Goal: Information Seeking & Learning: Learn about a topic

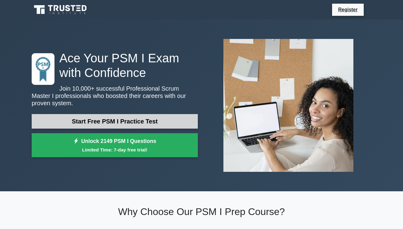
click at [95, 124] on link "Start Free PSM I Practice Test" at bounding box center [115, 121] width 166 height 15
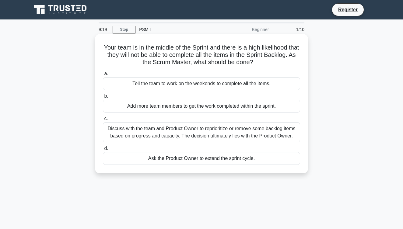
click at [134, 126] on div "Discuss with the team and Product Owner to reprioritize or remove some backlog …" at bounding box center [201, 132] width 197 height 20
click at [103, 121] on input "c. Discuss with the team and Product Owner to reprioritize or remove some backl…" at bounding box center [103, 119] width 0 height 4
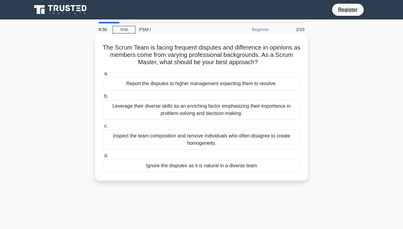
click at [143, 110] on div "Leverage their diverse skills as an enriching factor emphasizing their importan…" at bounding box center [201, 110] width 197 height 20
click at [103, 98] on input "b. Leverage their diverse skills as an enriching factor emphasizing their impor…" at bounding box center [103, 96] width 0 height 4
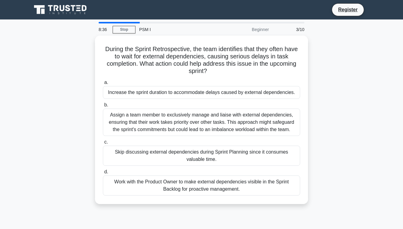
click at [331, 75] on div "During the Sprint Retrospective, the team identifies that they often have to wa…" at bounding box center [201, 124] width 347 height 176
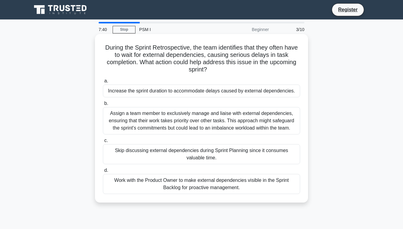
click at [214, 119] on div "Assign a team member to exclusively manage and liaise with external dependencie…" at bounding box center [201, 120] width 197 height 27
click at [103, 106] on input "b. Assign a team member to exclusively manage and liaise with external dependen…" at bounding box center [103, 104] width 0 height 4
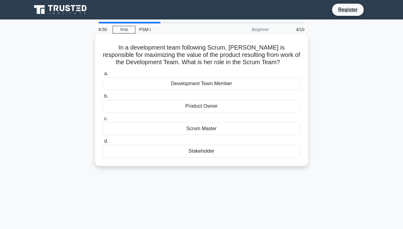
drag, startPoint x: 210, startPoint y: 105, endPoint x: 209, endPoint y: 133, distance: 27.4
click at [209, 133] on div "a. Development Team Member b. Product Owner c. d." at bounding box center [201, 114] width 204 height 90
click at [221, 113] on div "a. Development Team Member b. Product Owner c. d." at bounding box center [201, 114] width 204 height 90
click at [220, 107] on div "Product Owner" at bounding box center [201, 106] width 197 height 13
click at [103, 98] on input "b. Product Owner" at bounding box center [103, 96] width 0 height 4
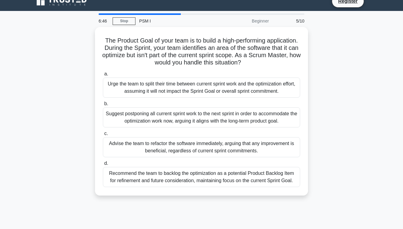
scroll to position [19, 0]
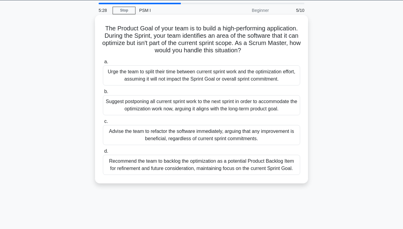
click at [278, 169] on div "Recommend the team to backlog the optimization as a potential Product Backlog I…" at bounding box center [201, 165] width 197 height 20
click at [103, 153] on input "d. Recommend the team to backlog the optimization as a potential Product Backlo…" at bounding box center [103, 151] width 0 height 4
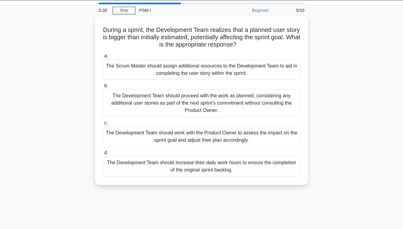
scroll to position [0, 0]
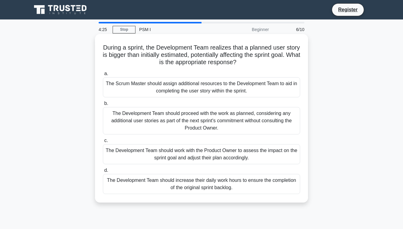
click at [176, 154] on div "The Development Team should work with the Product Owner to assess the impact on…" at bounding box center [201, 154] width 197 height 20
click at [103, 143] on input "c. The Development Team should work with the Product Owner to assess the impact…" at bounding box center [103, 141] width 0 height 4
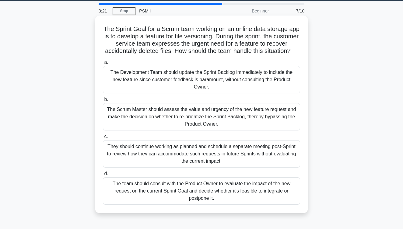
scroll to position [19, 0]
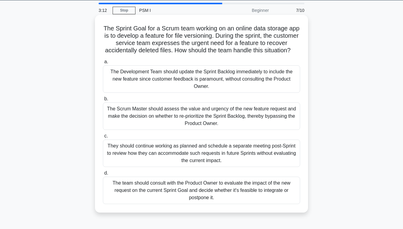
click at [230, 190] on div "The team should consult with the Product Owner to evaluate the impact of the ne…" at bounding box center [201, 190] width 197 height 27
click at [103, 175] on input "d. The team should consult with the Product Owner to evaluate the impact of the…" at bounding box center [103, 173] width 0 height 4
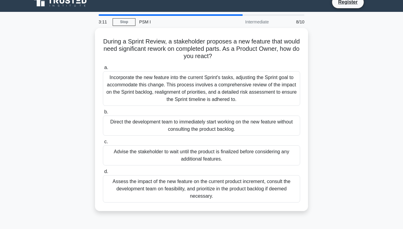
scroll to position [10, 0]
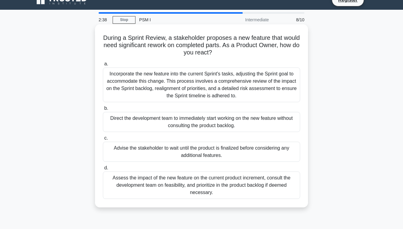
click at [294, 83] on div "Incorporate the new feature into the current Sprint's tasks, adjusting the Spri…" at bounding box center [201, 85] width 197 height 35
click at [103, 66] on input "a. Incorporate the new feature into the current Sprint's tasks, adjusting the S…" at bounding box center [103, 64] width 0 height 4
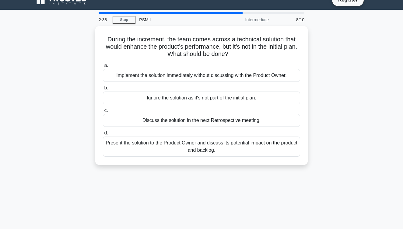
scroll to position [0, 0]
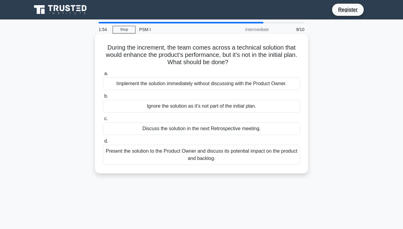
click at [251, 158] on div "Present the solution to the Product Owner and discuss its potential impact on t…" at bounding box center [201, 155] width 197 height 20
click at [103, 143] on input "d. Present the solution to the Product Owner and discuss its potential impact o…" at bounding box center [103, 141] width 0 height 4
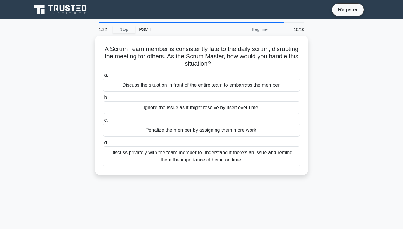
click at [251, 158] on div "Discuss privately with the team member to understand if there's an issue and re…" at bounding box center [201, 156] width 197 height 20
click at [103, 145] on input "d. Discuss privately with the team member to understand if there's an issue and…" at bounding box center [103, 143] width 0 height 4
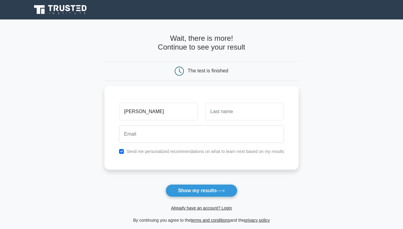
type input "Pablo"
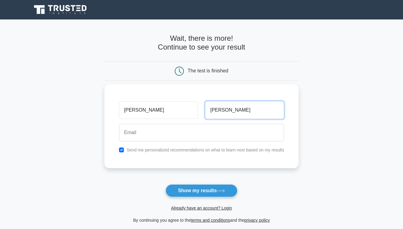
type input "Orellana"
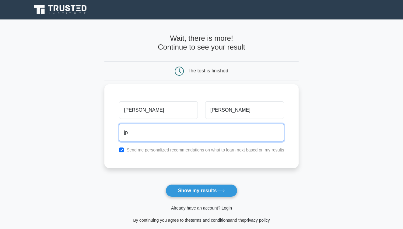
type input "j"
type input "o"
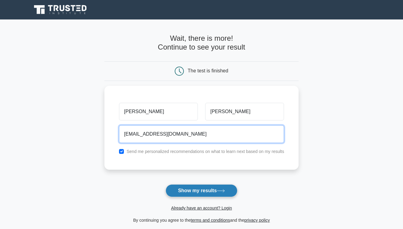
type input "orellanaorellanapablo@gmail.com"
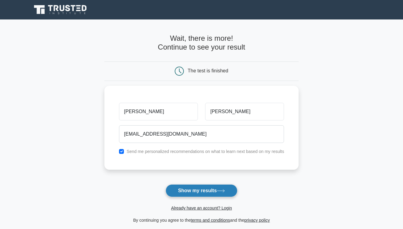
click at [214, 192] on button "Show my results" at bounding box center [201, 190] width 72 height 13
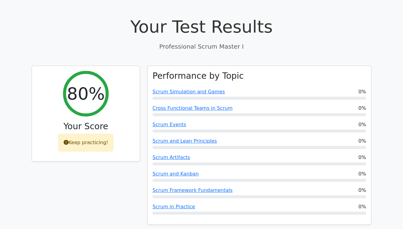
scroll to position [202, 0]
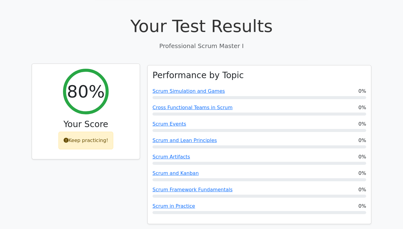
click at [84, 132] on div "Keep practicing!" at bounding box center [85, 141] width 55 height 18
click at [68, 138] on icon at bounding box center [66, 140] width 5 height 5
click at [65, 138] on icon at bounding box center [66, 140] width 5 height 5
click at [85, 132] on div "Keep practicing!" at bounding box center [85, 141] width 55 height 18
click at [94, 119] on h3 "Your Score" at bounding box center [86, 124] width 98 height 10
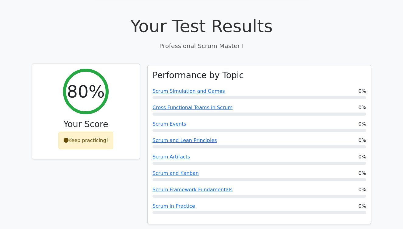
click at [94, 86] on h2 "80%" at bounding box center [86, 91] width 38 height 20
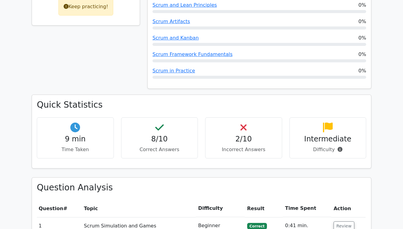
scroll to position [337, 0]
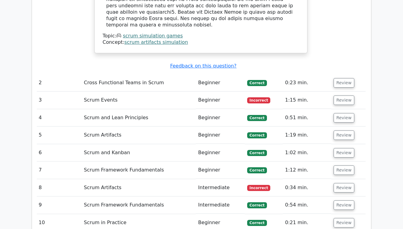
scroll to position [814, 0]
